Goal: Task Accomplishment & Management: Manage account settings

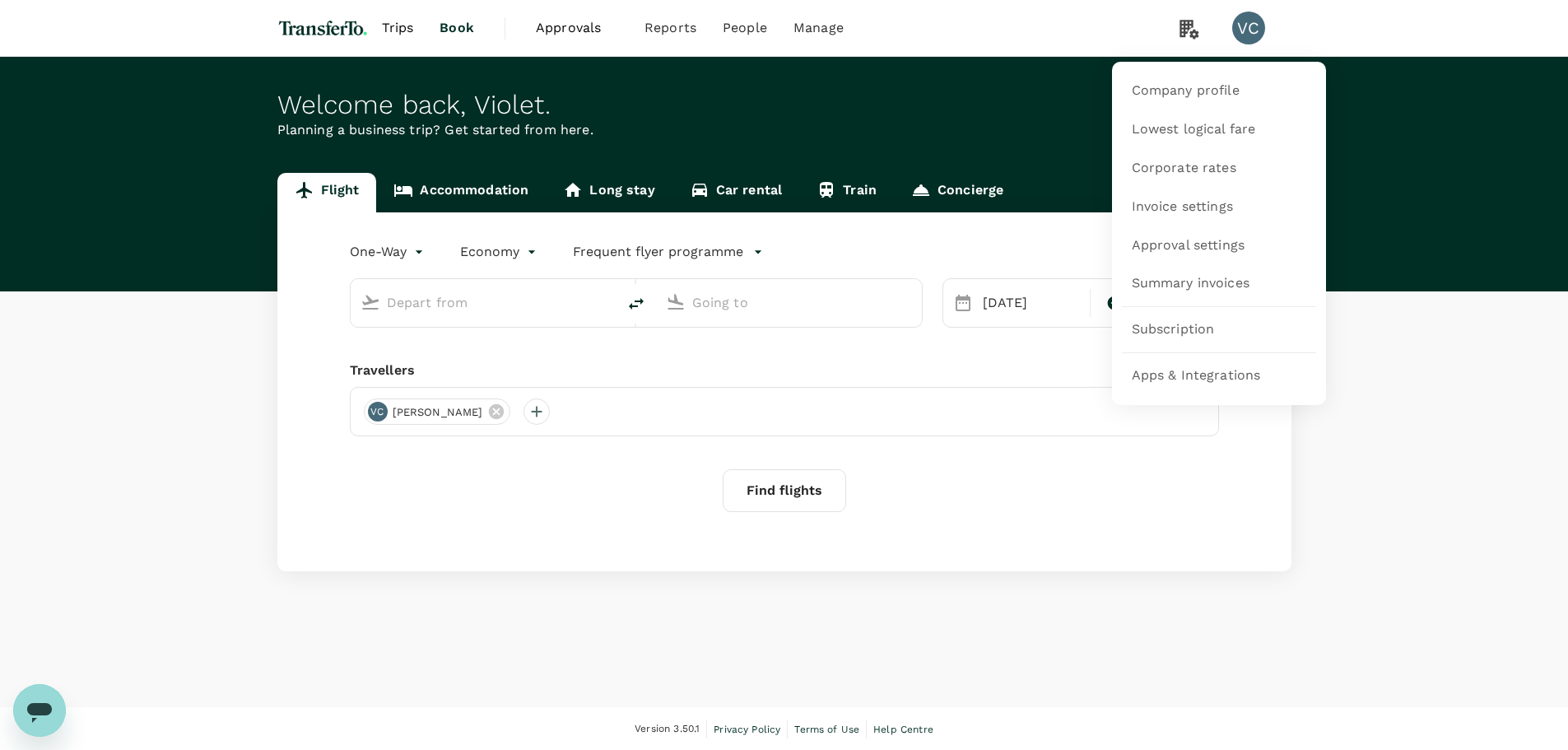
type input "first"
type input "Incheon Intl (ICN)"
type input "Los Angeles Intl (LAX)"
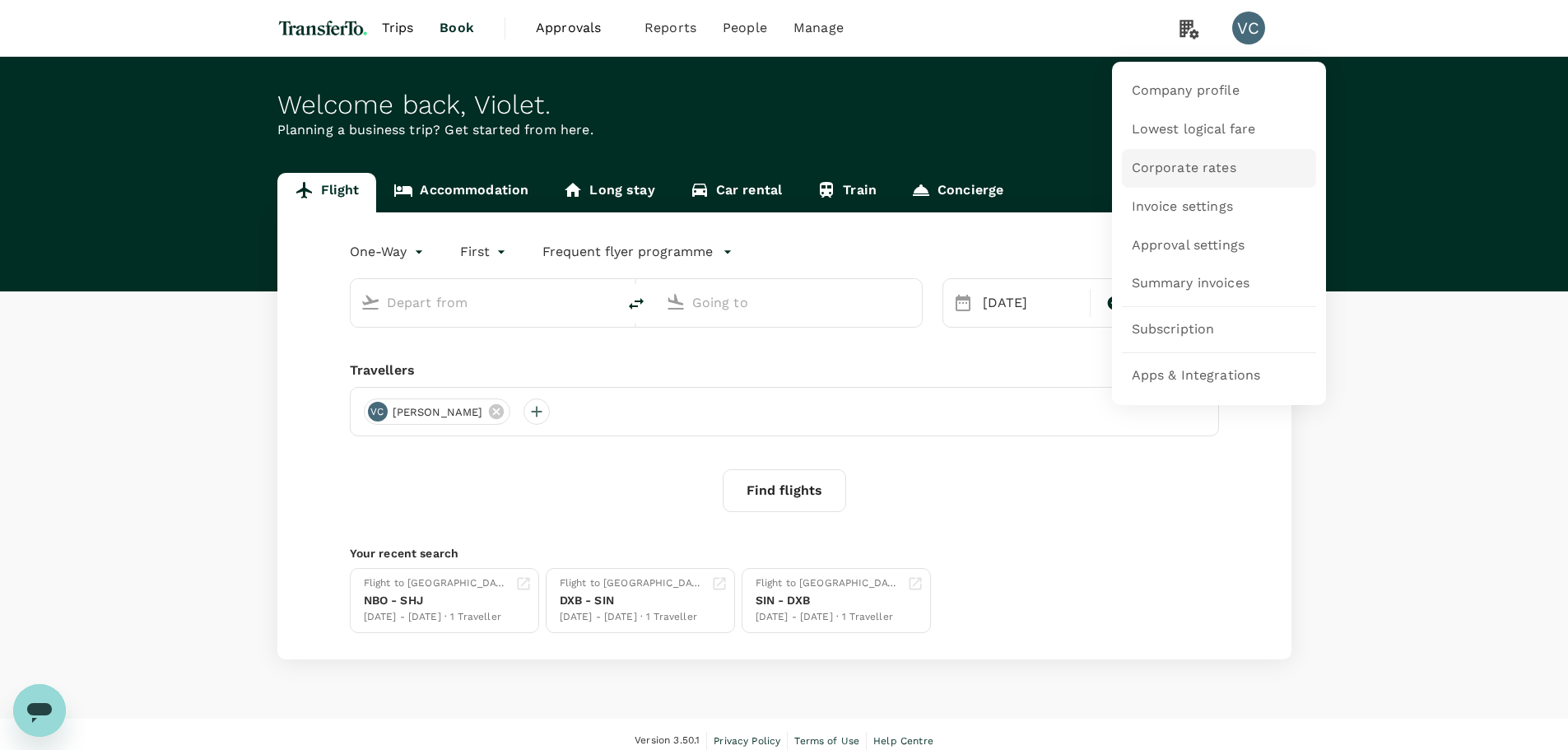
type input "Incheon Intl (ICN)"
type input "Los Angeles Intl (LAX)"
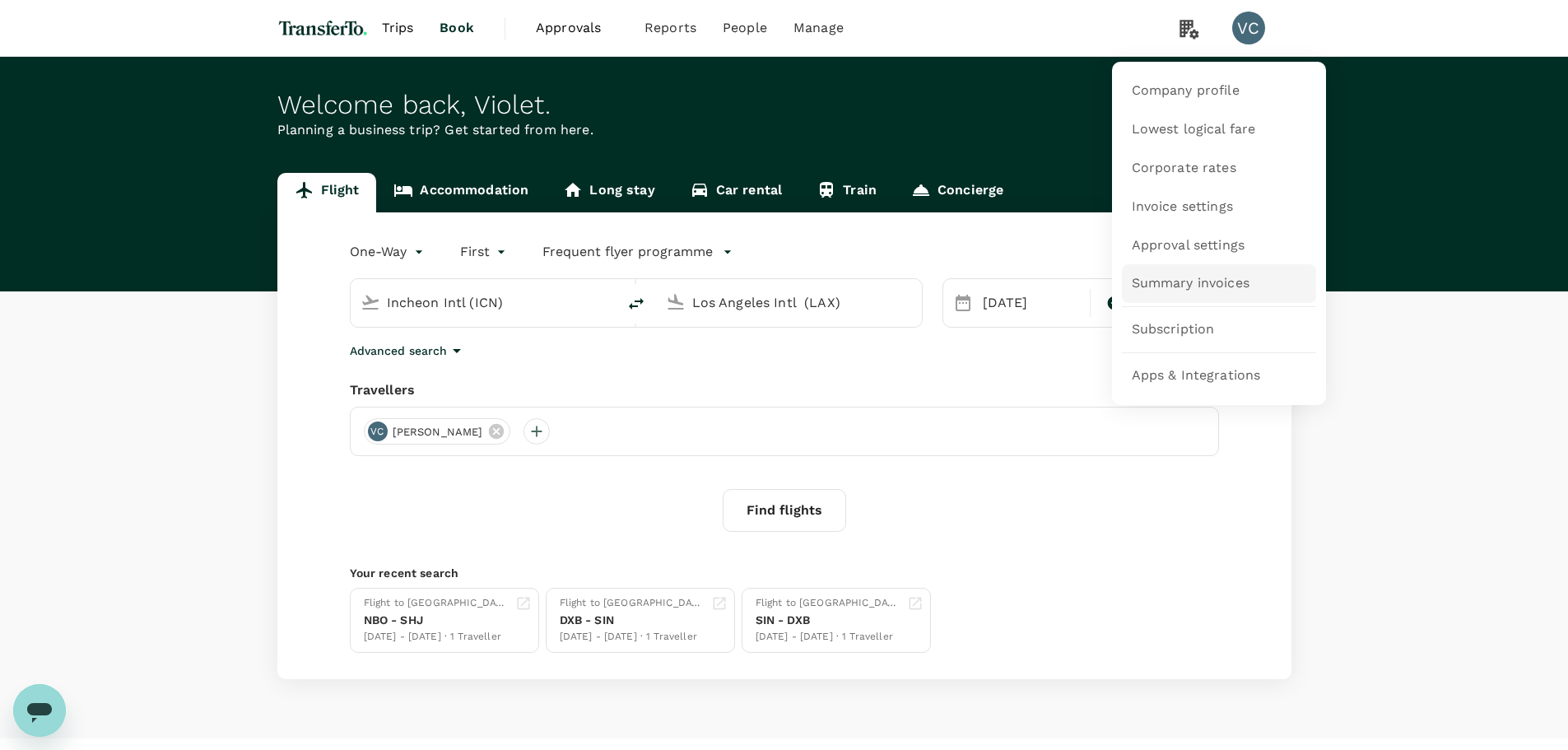
click at [1205, 284] on span "Summary invoices" at bounding box center [1191, 284] width 118 height 19
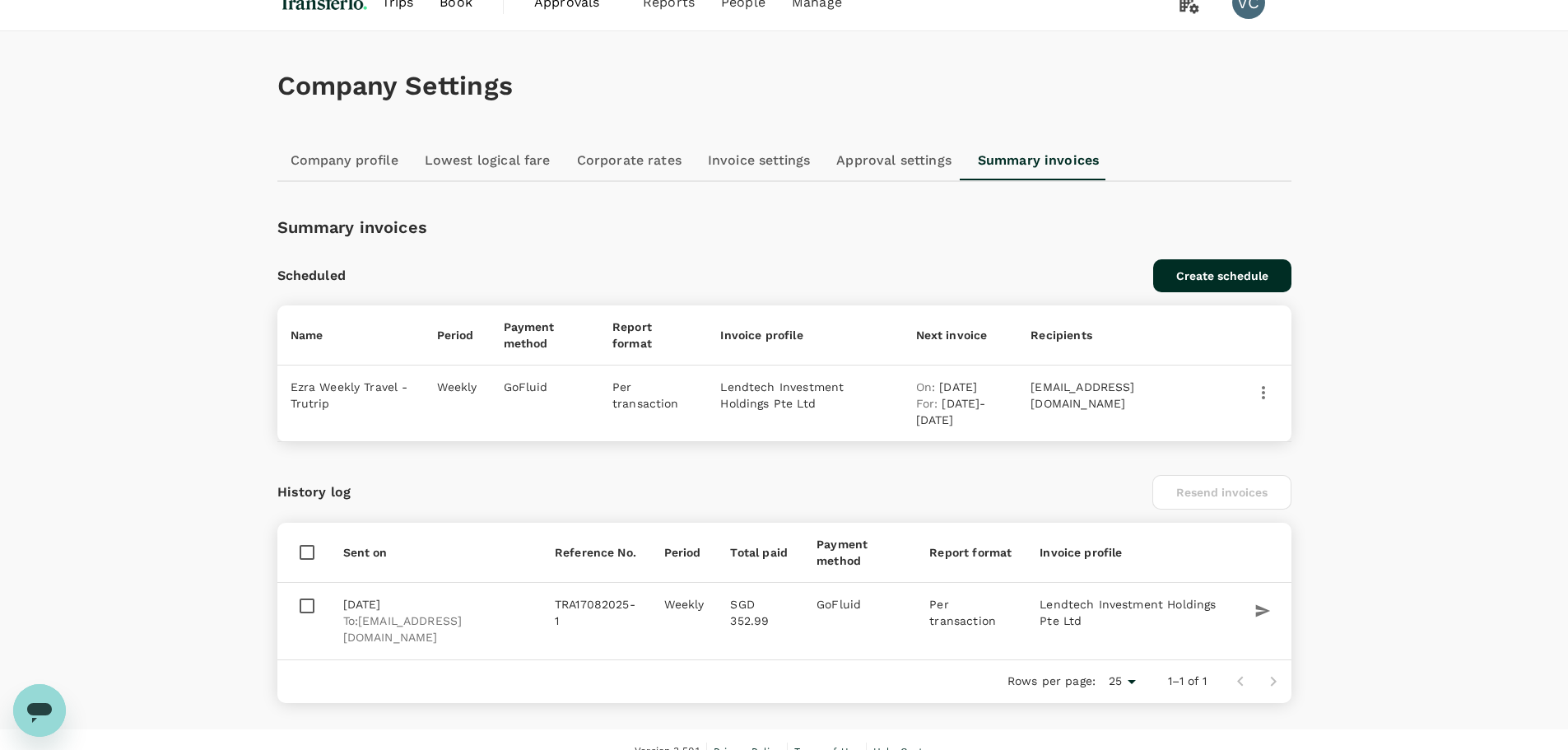
scroll to position [49, 0]
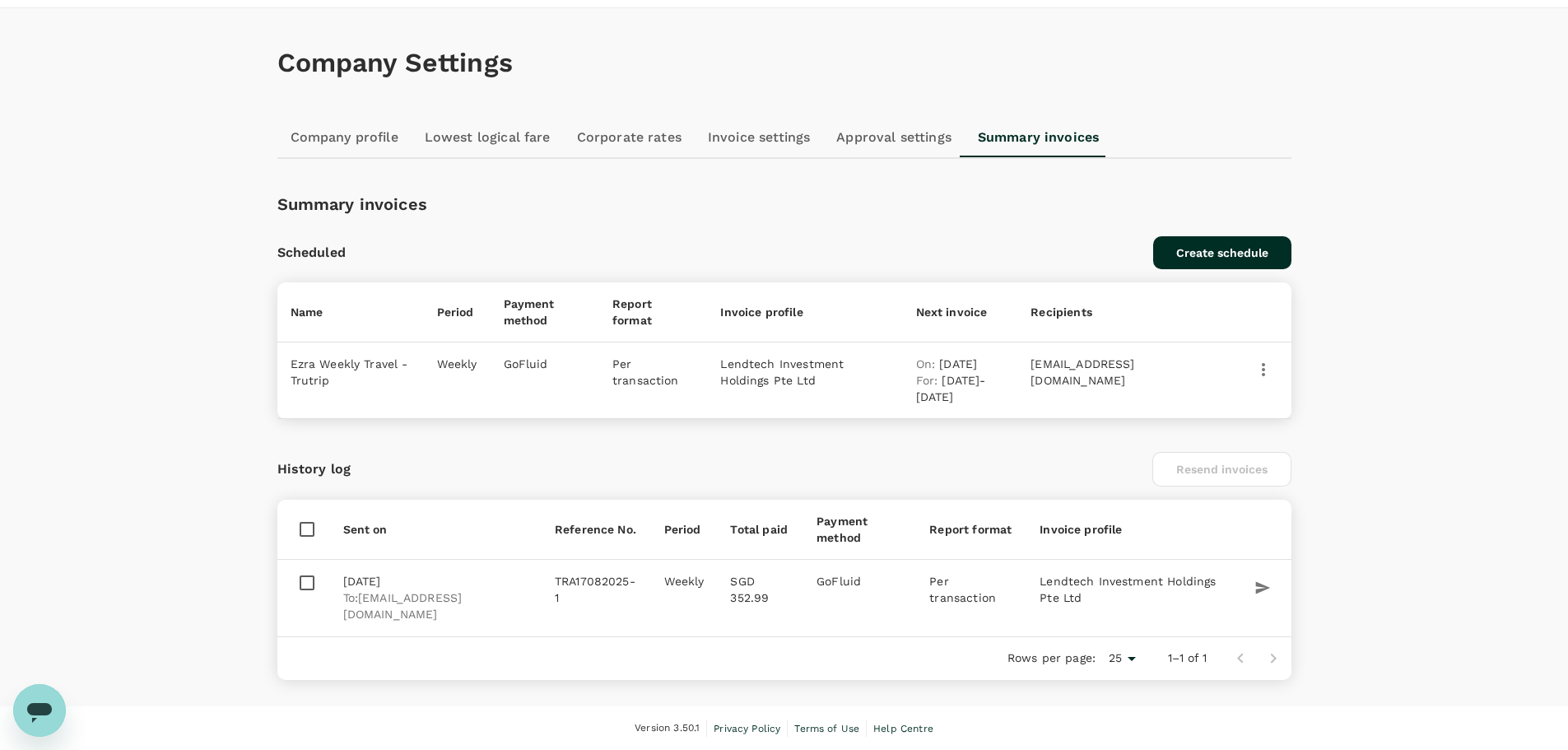
click at [324, 584] on td at bounding box center [303, 598] width 52 height 77
click at [306, 578] on input "checkbox" at bounding box center [303, 582] width 26 height 20
checkbox input "true"
click at [1255, 588] on icon "button" at bounding box center [1263, 588] width 17 height 17
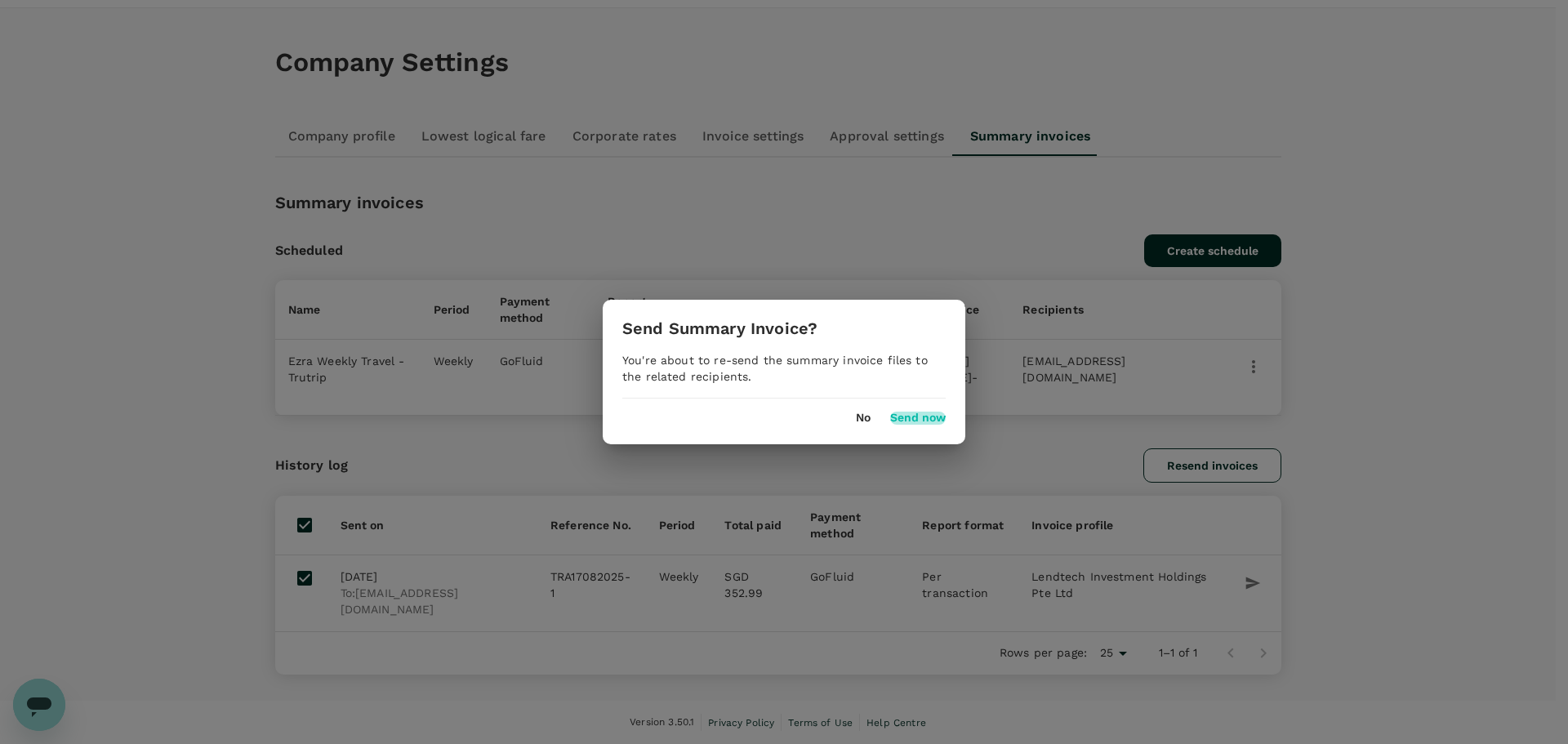
click at [918, 420] on button "Send now" at bounding box center [918, 418] width 56 height 13
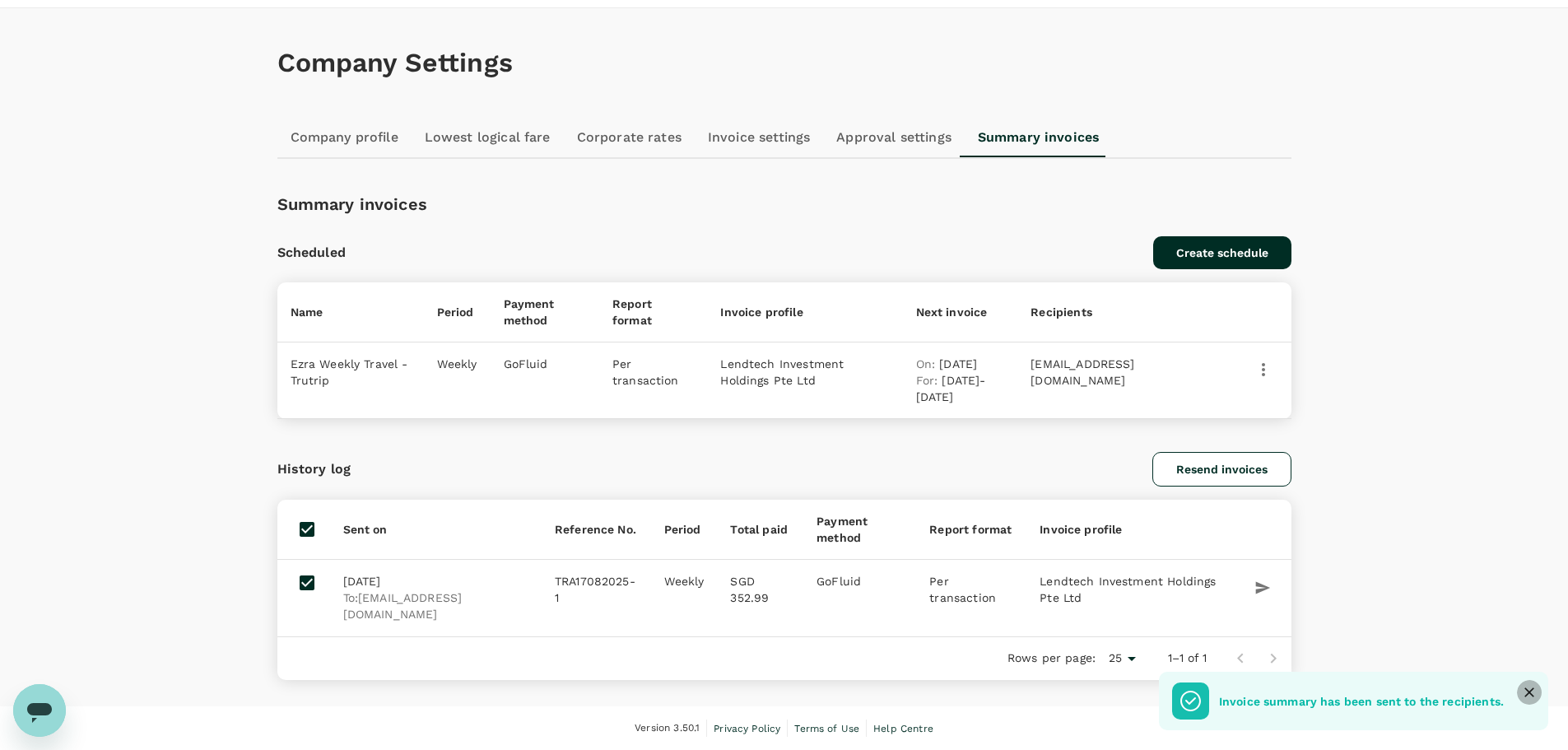
click at [1527, 694] on icon "Close" at bounding box center [1529, 692] width 10 height 10
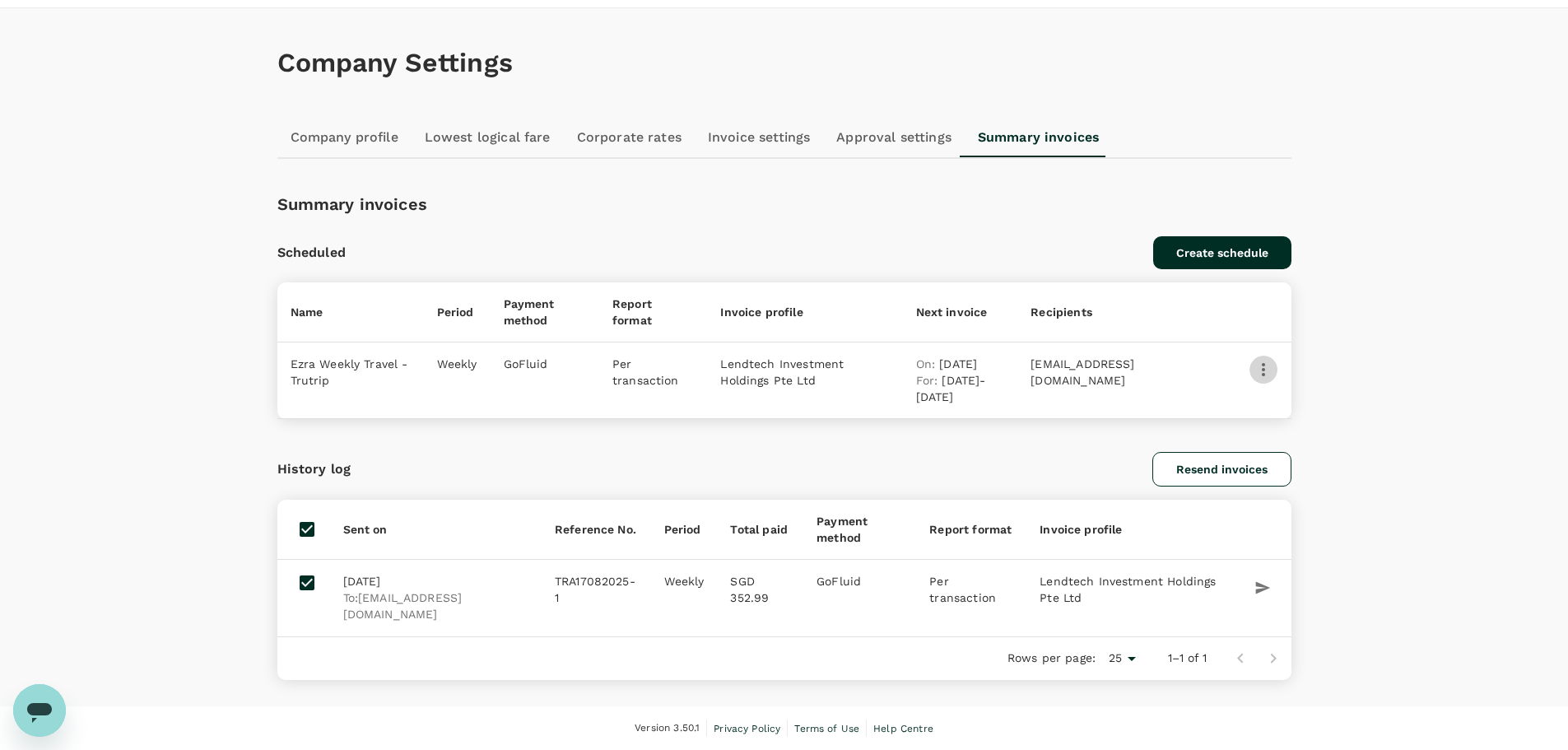
click at [1265, 375] on icon "button" at bounding box center [1264, 370] width 4 height 13
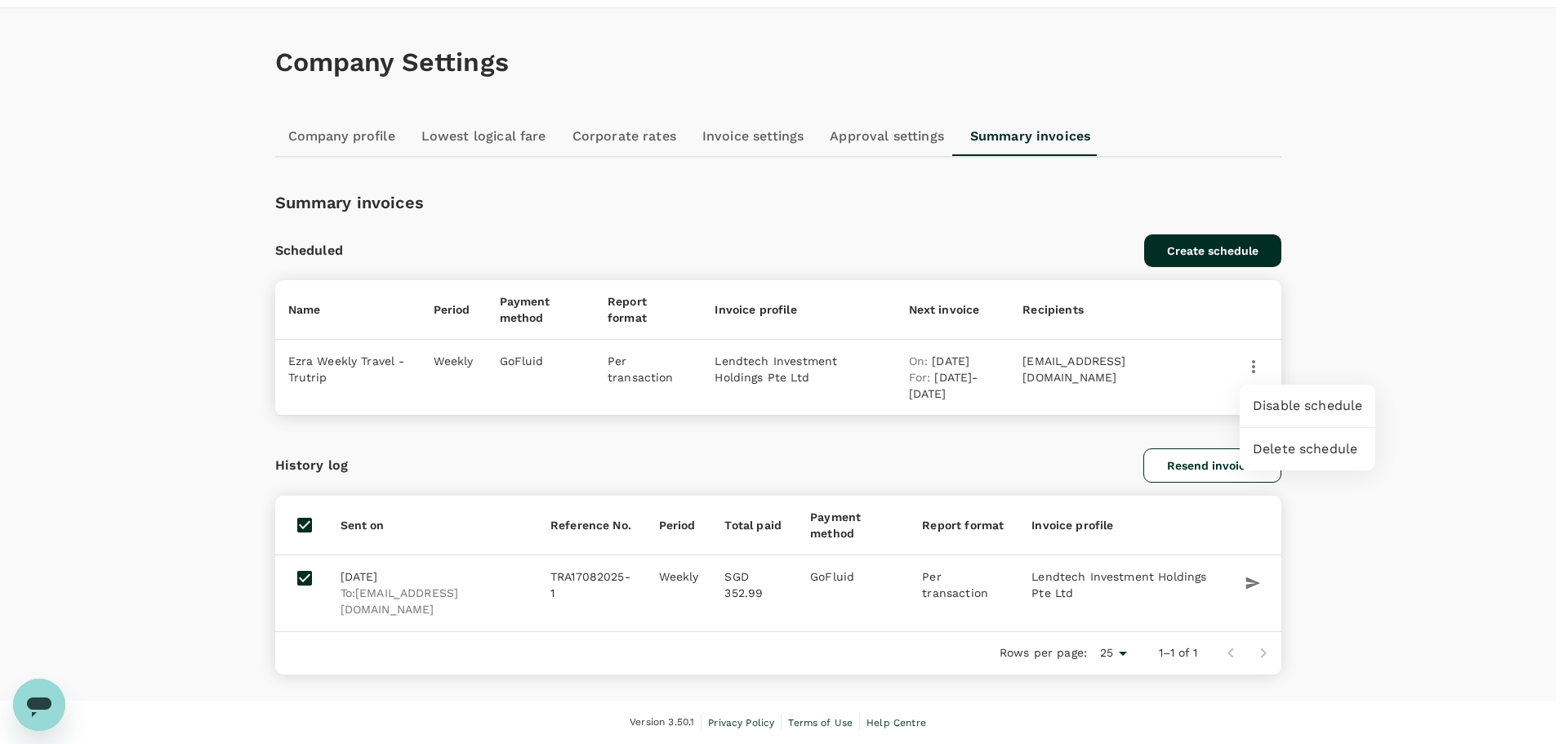
click at [509, 396] on div at bounding box center [784, 372] width 1568 height 744
